Goal: Task Accomplishment & Management: Manage account settings

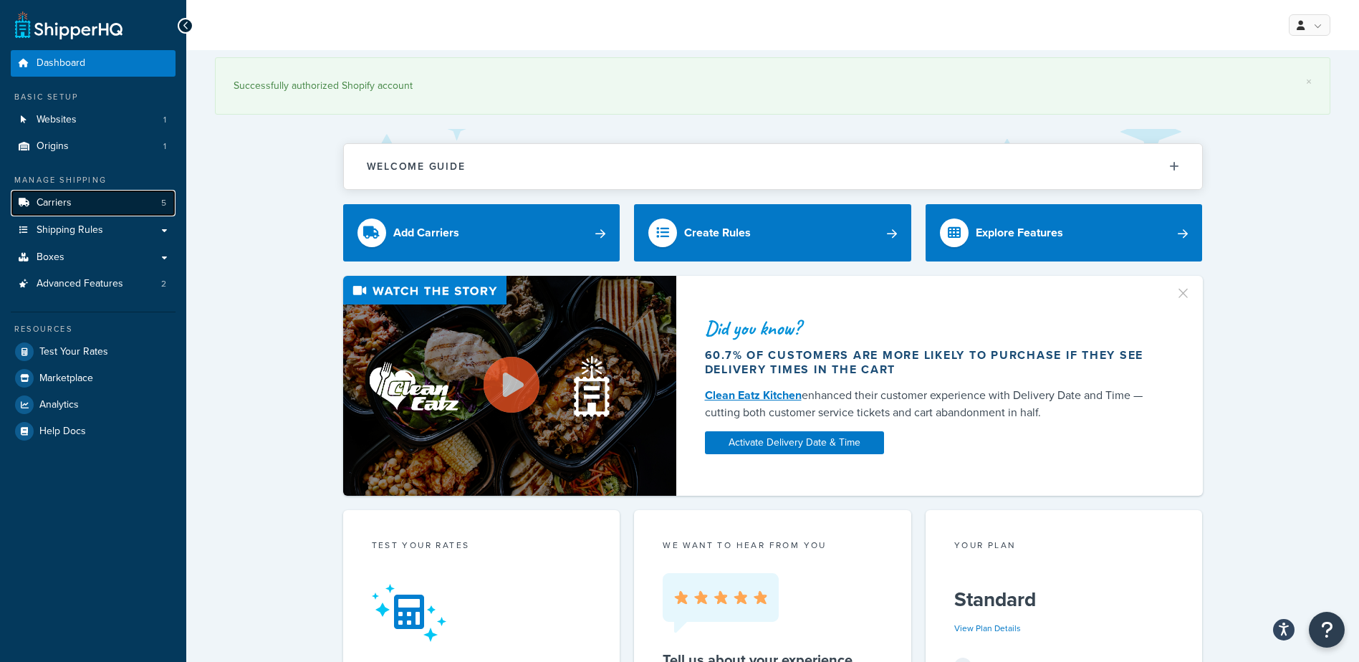
click at [129, 200] on link "Carriers 5" at bounding box center [93, 203] width 165 height 27
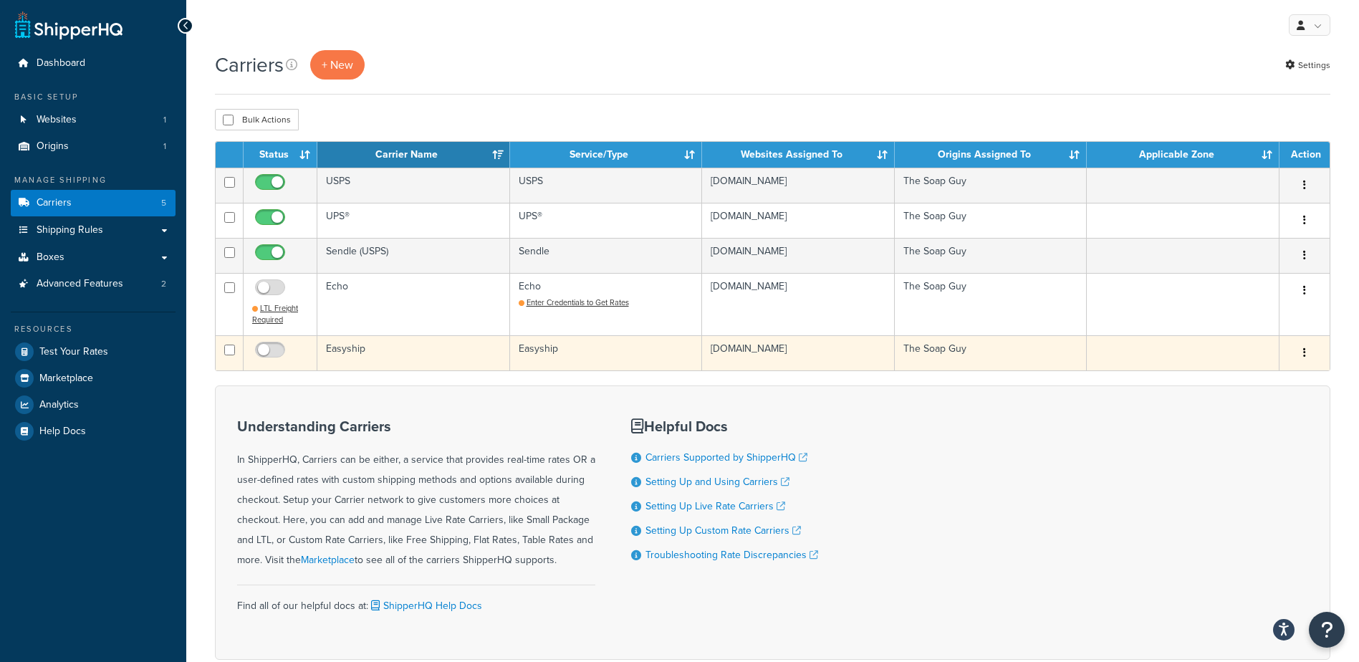
click at [331, 350] on td "Easyship" at bounding box center [413, 352] width 193 height 35
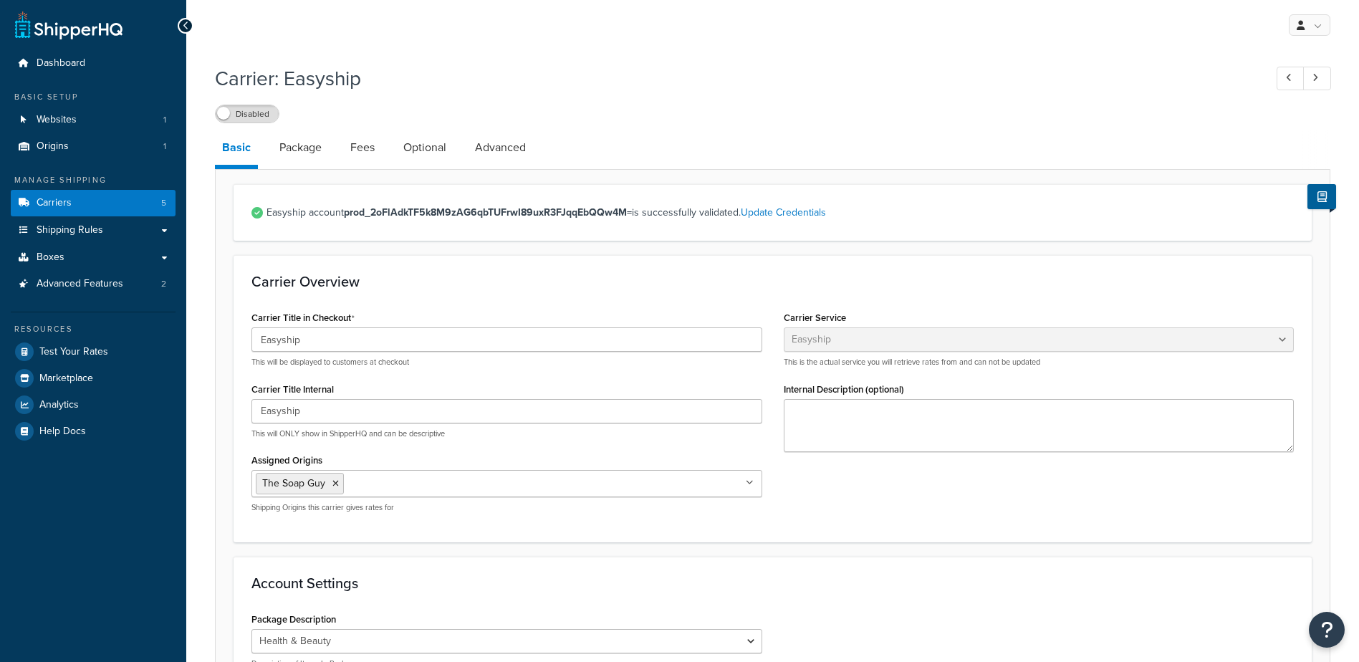
select select "easyship"
select select "health_beauty"
click at [259, 116] on label "Disabled" at bounding box center [247, 113] width 63 height 17
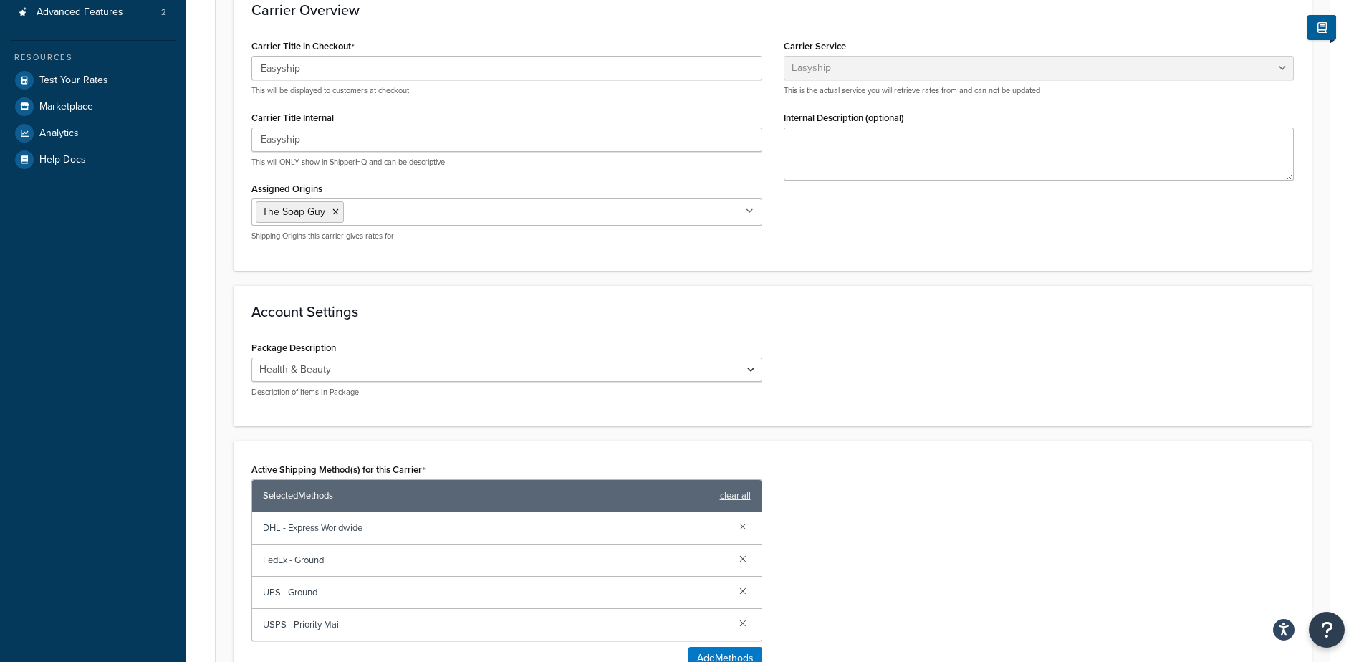
scroll to position [501, 0]
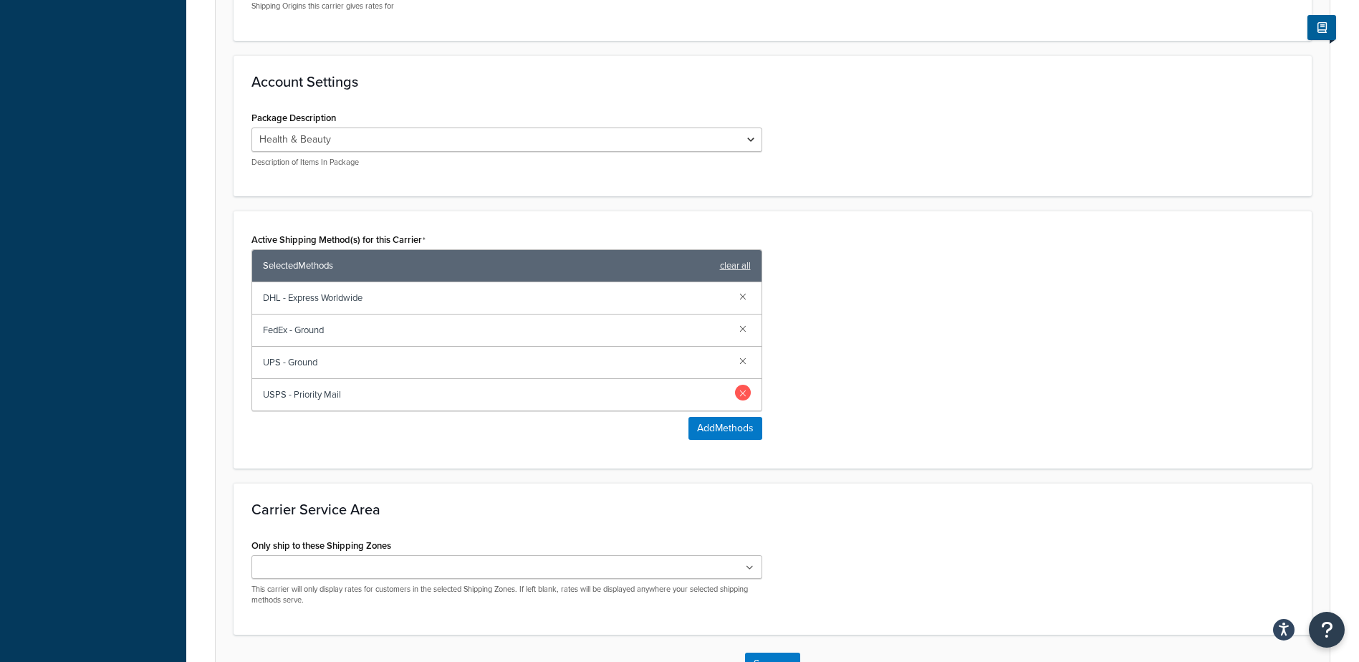
click at [748, 358] on link at bounding box center [743, 360] width 16 height 16
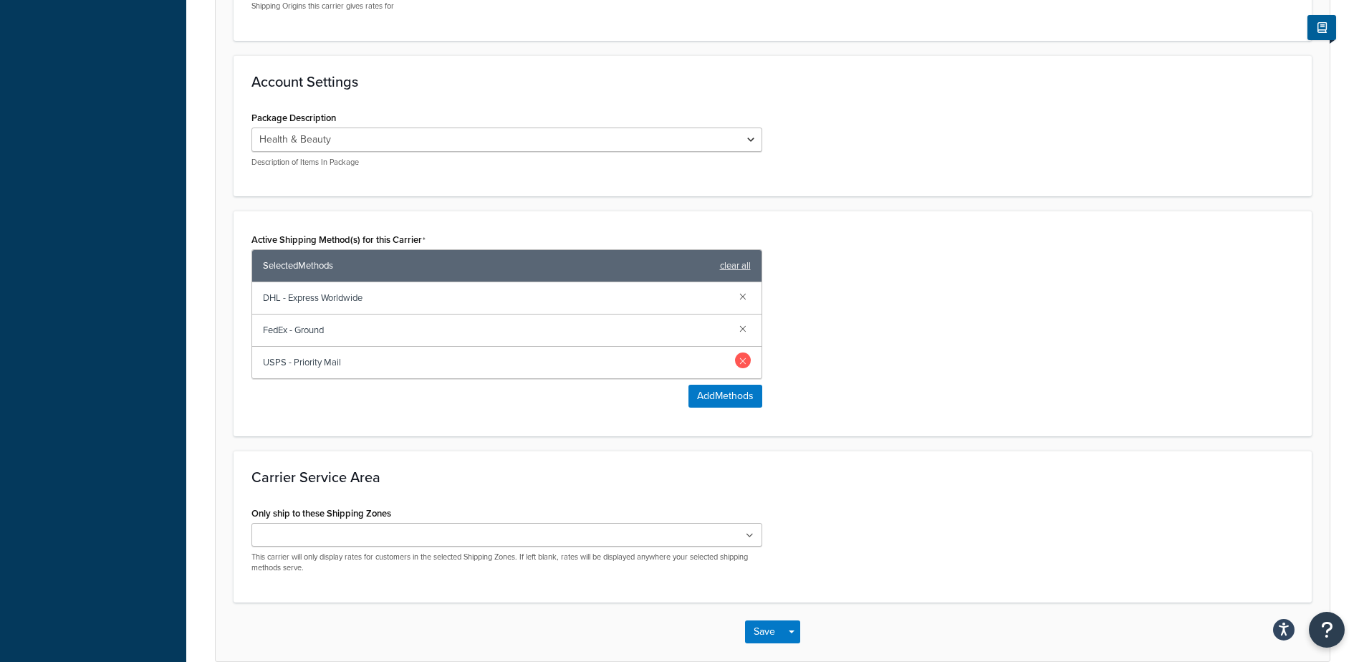
click at [745, 330] on link at bounding box center [743, 328] width 16 height 16
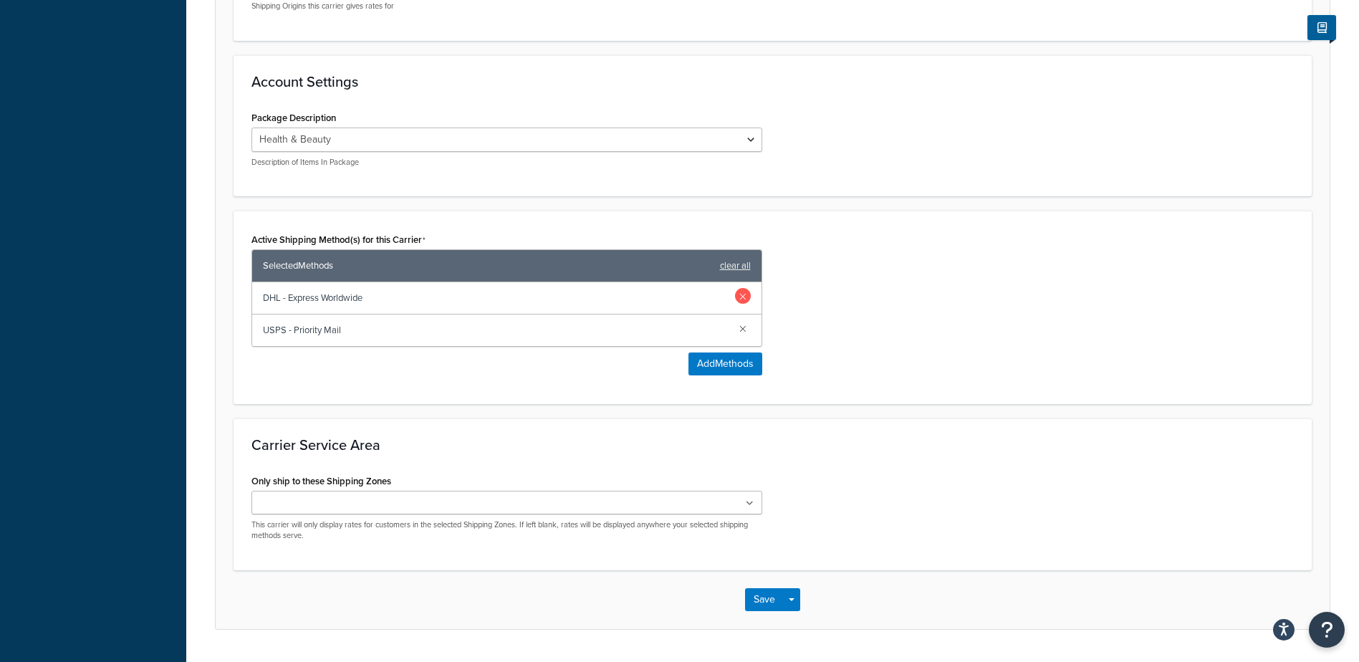
click at [744, 295] on link at bounding box center [743, 296] width 16 height 16
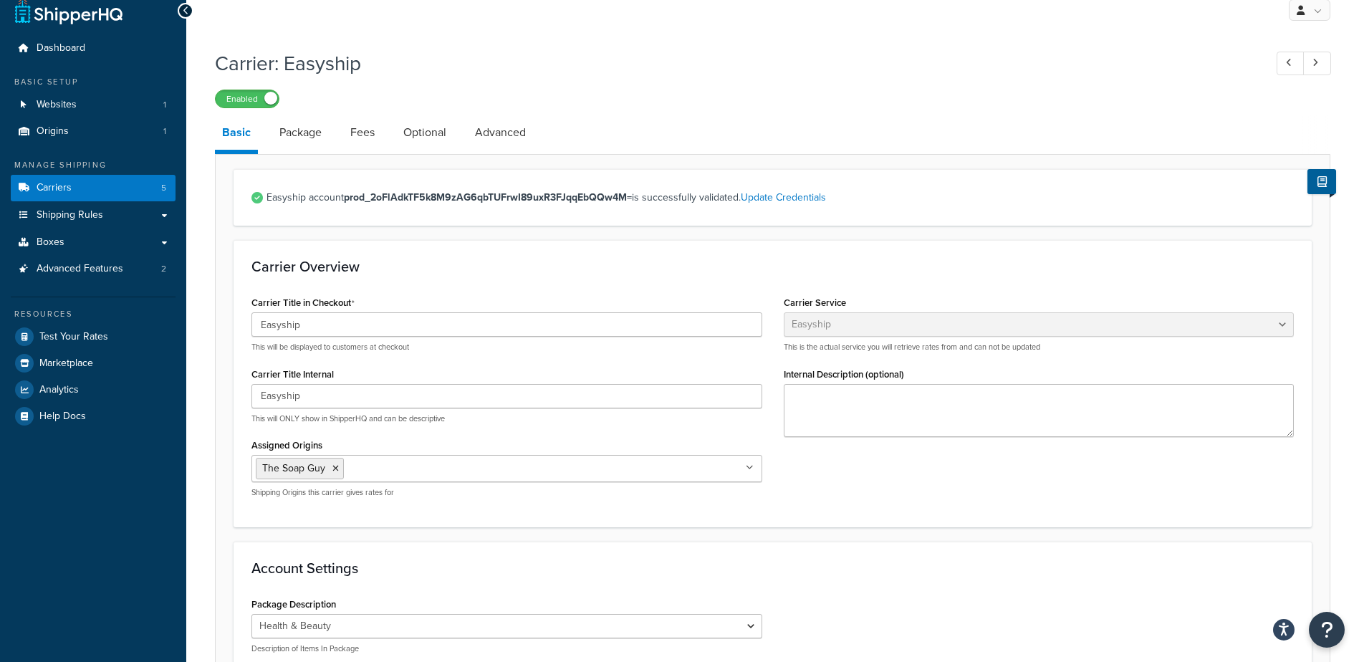
scroll to position [7, 0]
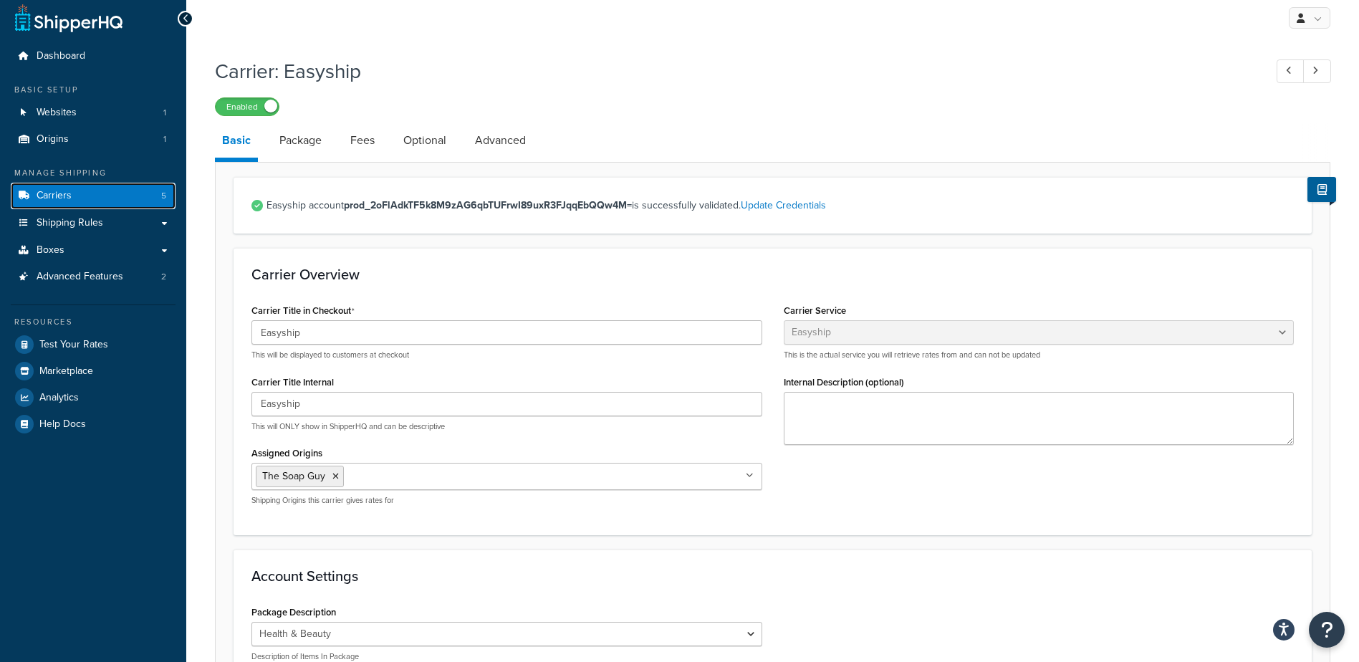
click at [91, 193] on link "Carriers 5" at bounding box center [93, 196] width 165 height 27
click at [424, 145] on link "Optional" at bounding box center [424, 140] width 57 height 34
select select "business"
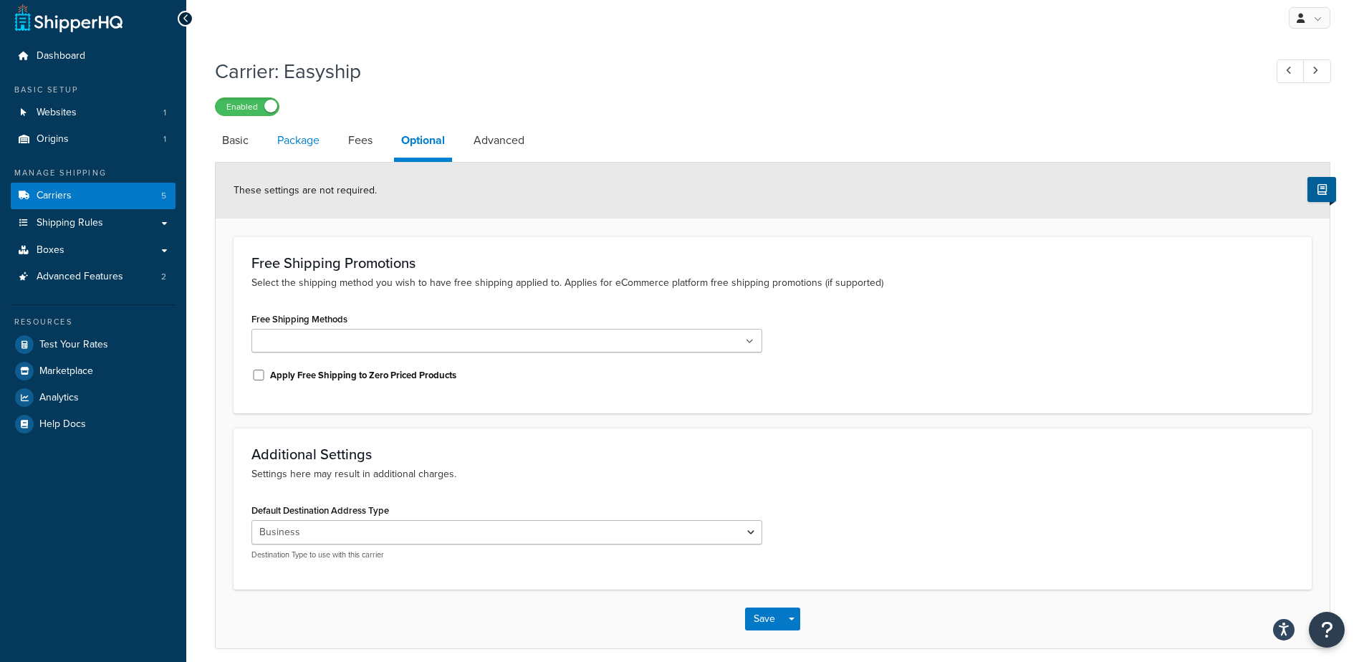
click at [279, 146] on link "Package" at bounding box center [298, 140] width 57 height 34
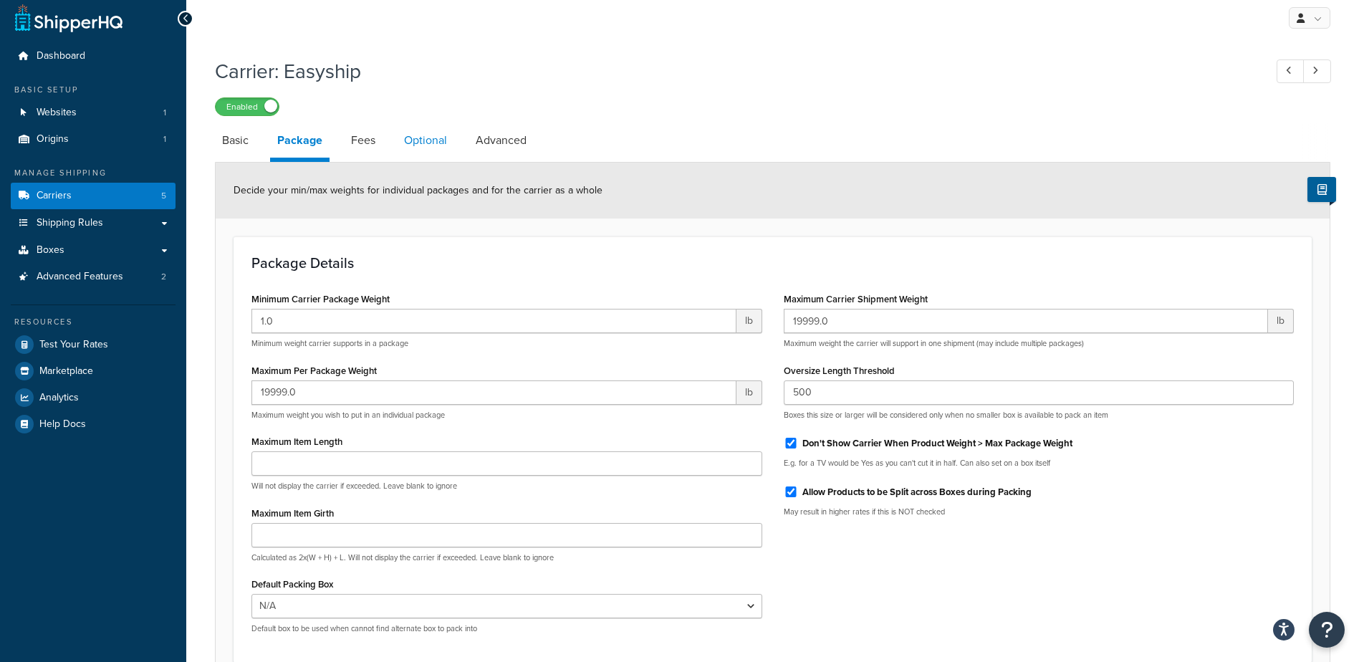
click at [419, 140] on link "Optional" at bounding box center [425, 140] width 57 height 34
select select "business"
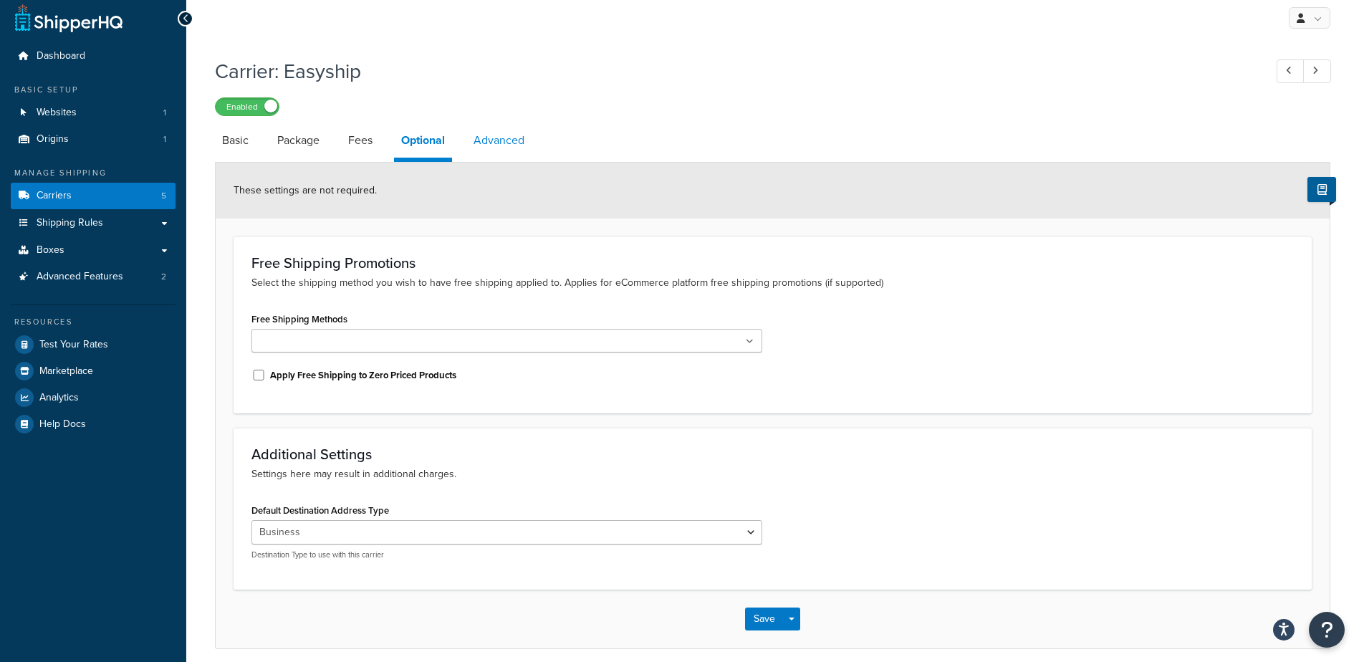
click at [504, 133] on link "Advanced" at bounding box center [498, 140] width 65 height 34
select select "false"
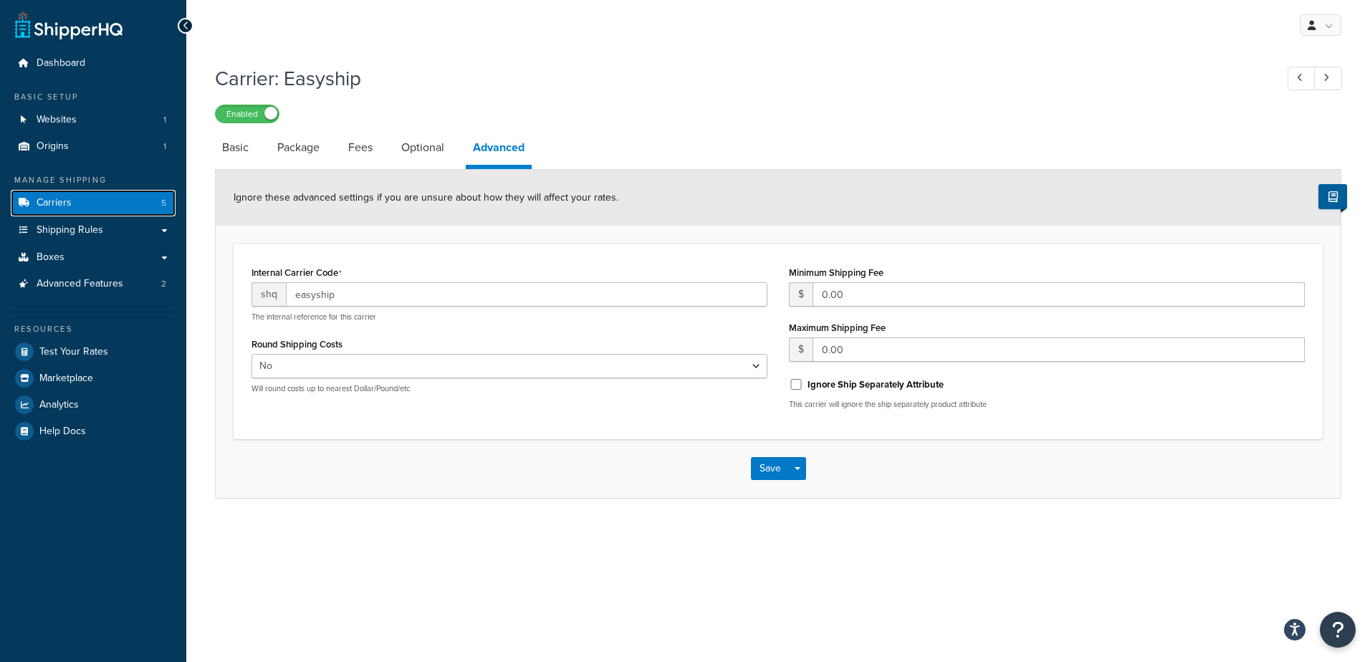
click at [54, 204] on span "Carriers" at bounding box center [54, 203] width 35 height 12
click at [769, 466] on button "Save" at bounding box center [770, 468] width 39 height 23
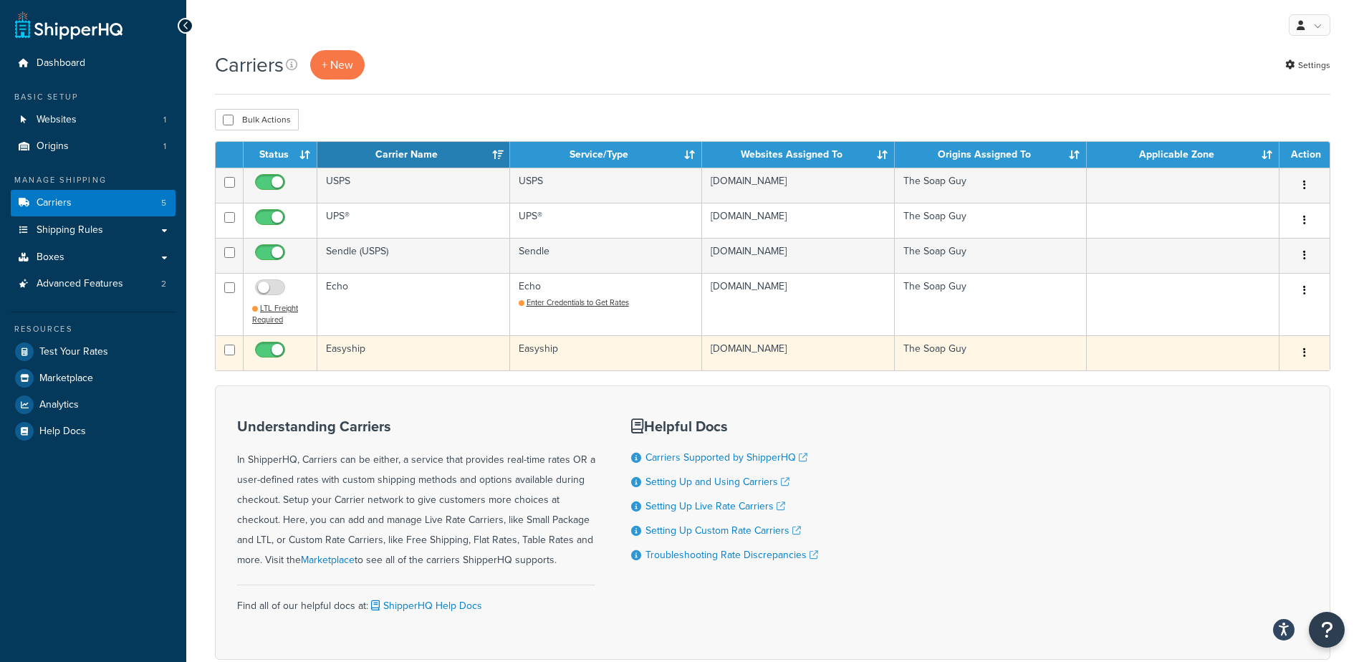
click at [347, 345] on td "Easyship" at bounding box center [413, 352] width 193 height 35
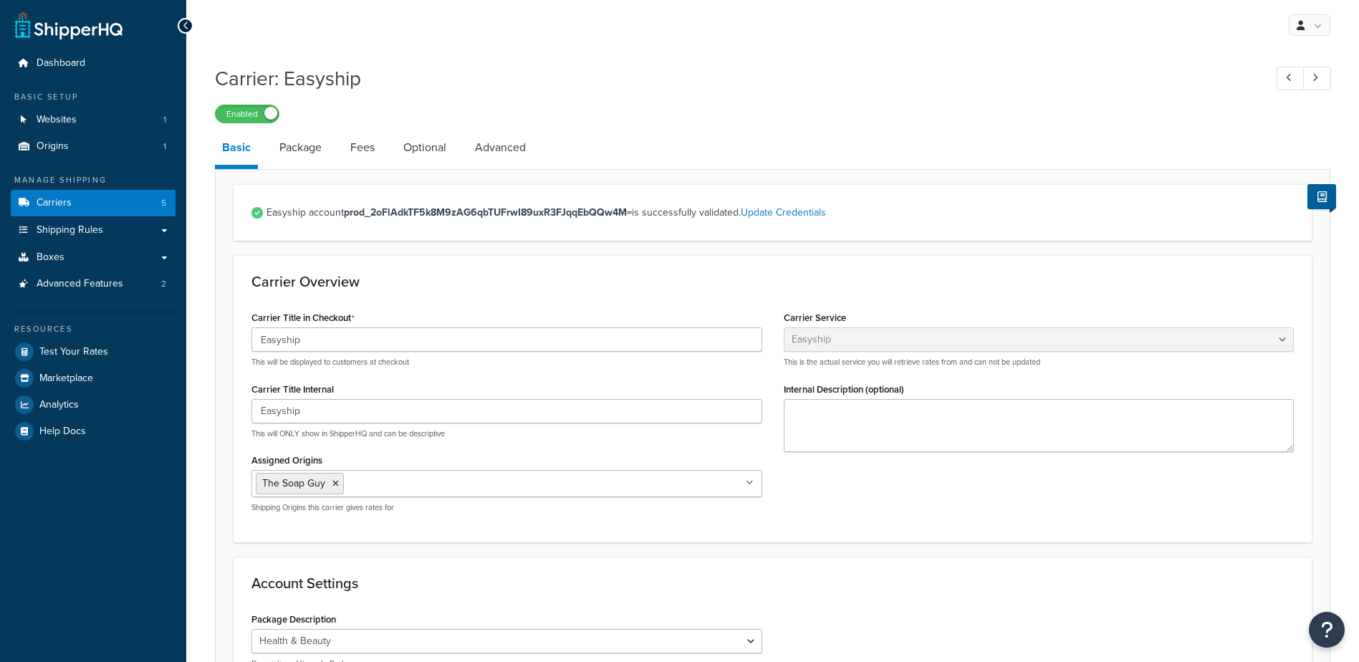
select select "easyship"
select select "health_beauty"
